Goal: Book appointment/travel/reservation

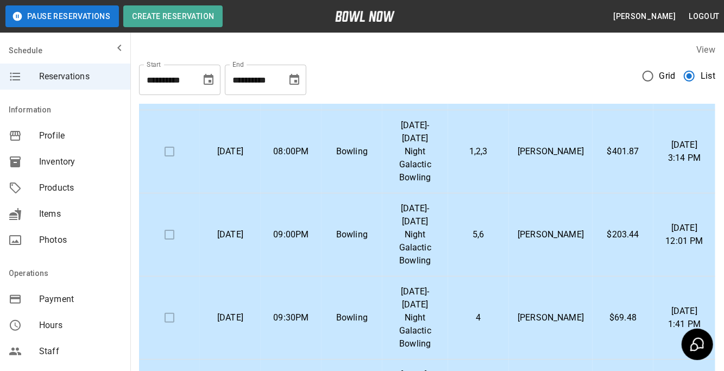
scroll to position [292, 0]
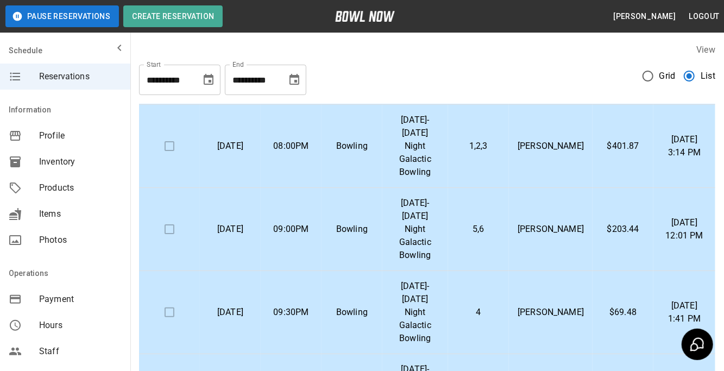
click at [477, 188] on td "5,6" at bounding box center [478, 229] width 61 height 83
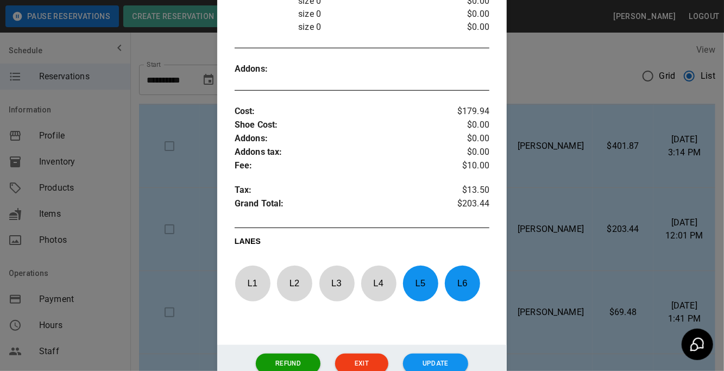
scroll to position [381, 0]
click at [617, 221] on div at bounding box center [362, 185] width 724 height 371
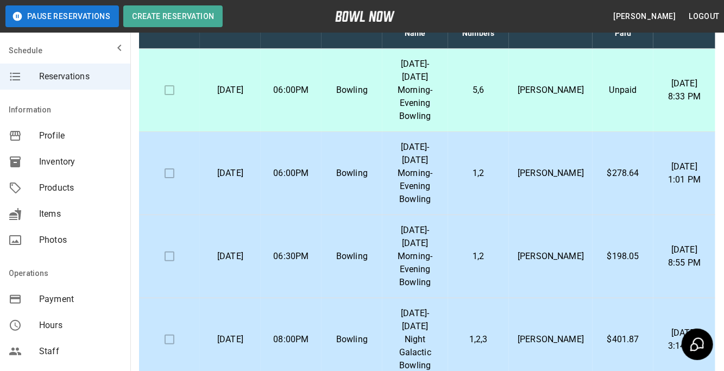
scroll to position [0, 0]
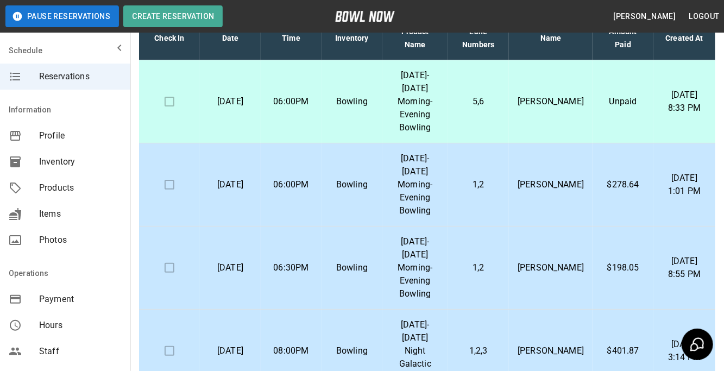
click at [706, 97] on p "[DATE] 8:33 PM" at bounding box center [684, 101] width 45 height 26
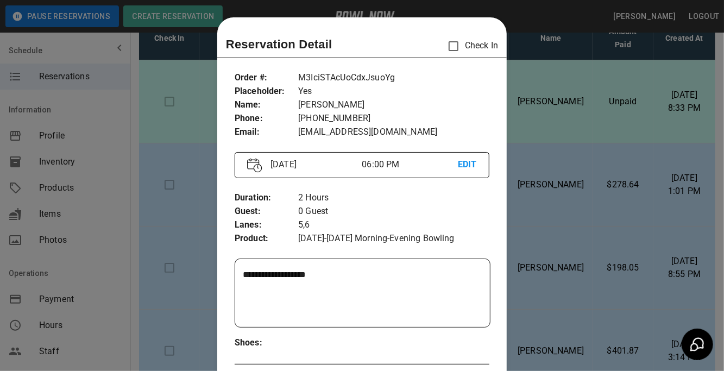
scroll to position [17, 0]
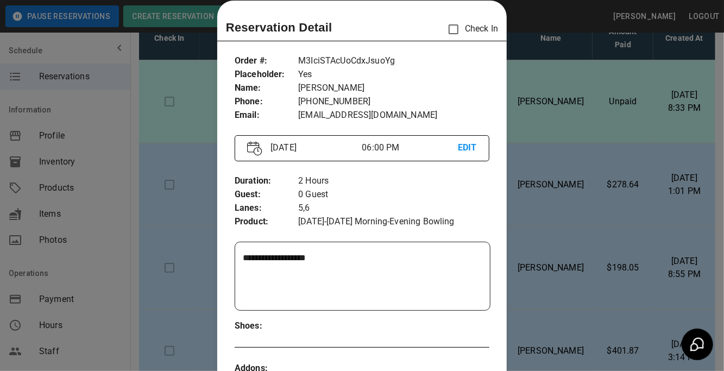
click at [133, 128] on div at bounding box center [362, 185] width 724 height 371
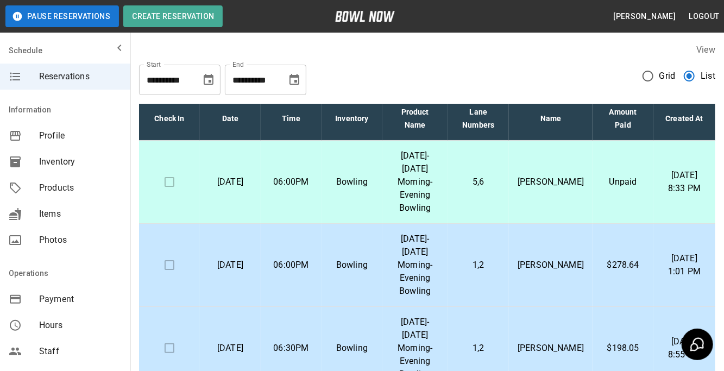
scroll to position [6, 0]
